Goal: Find contact information: Find contact information

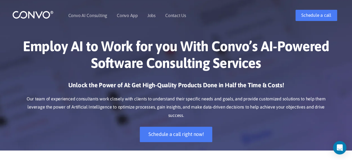
click at [155, 16] on ul "Convo AI Consulting Convo App Convo App Features Jobs Contact Us" at bounding box center [127, 15] width 118 height 24
click at [152, 15] on link "Jobs" at bounding box center [151, 15] width 8 height 4
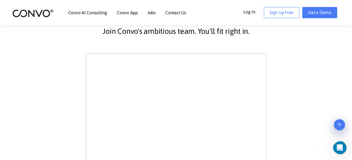
scroll to position [144, 0]
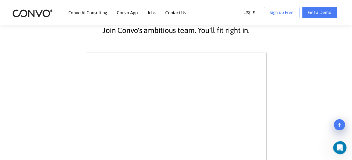
click at [177, 12] on link "Contact Us" at bounding box center [175, 12] width 21 height 4
